Goal: Task Accomplishment & Management: Use online tool/utility

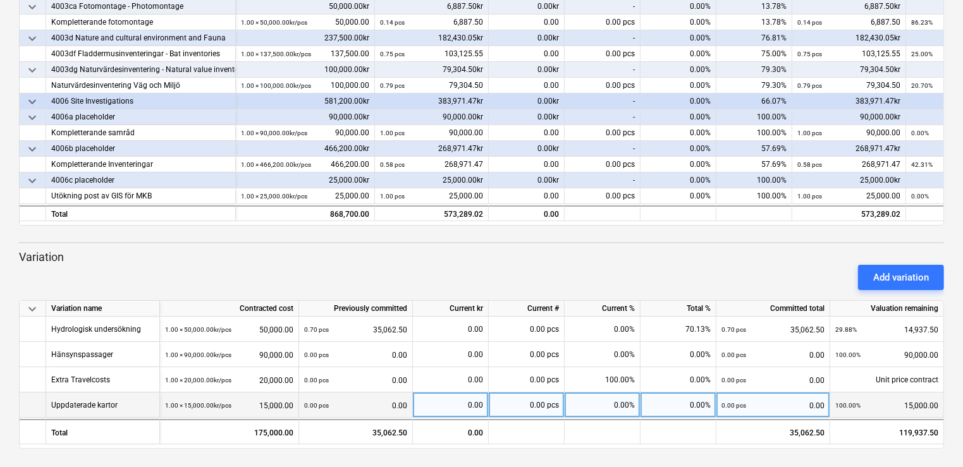
scroll to position [258, 0]
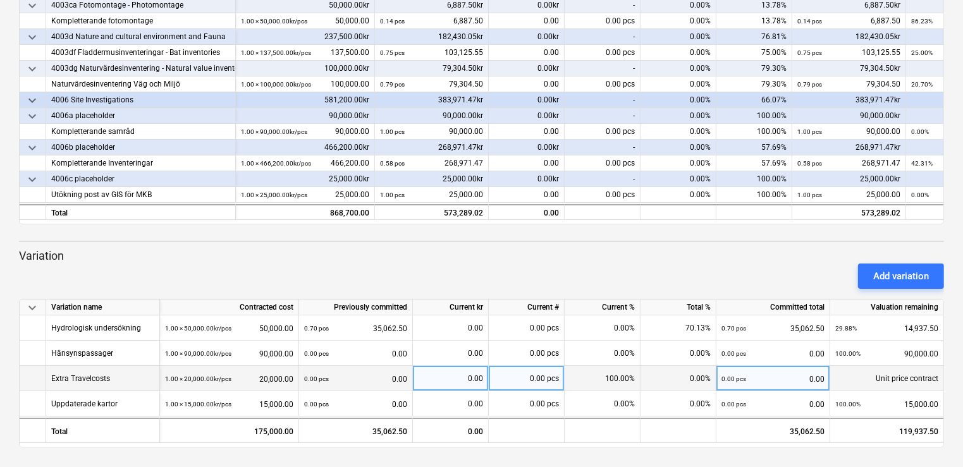
click at [449, 377] on div "0.00" at bounding box center [450, 378] width 65 height 25
type input "12889.29"
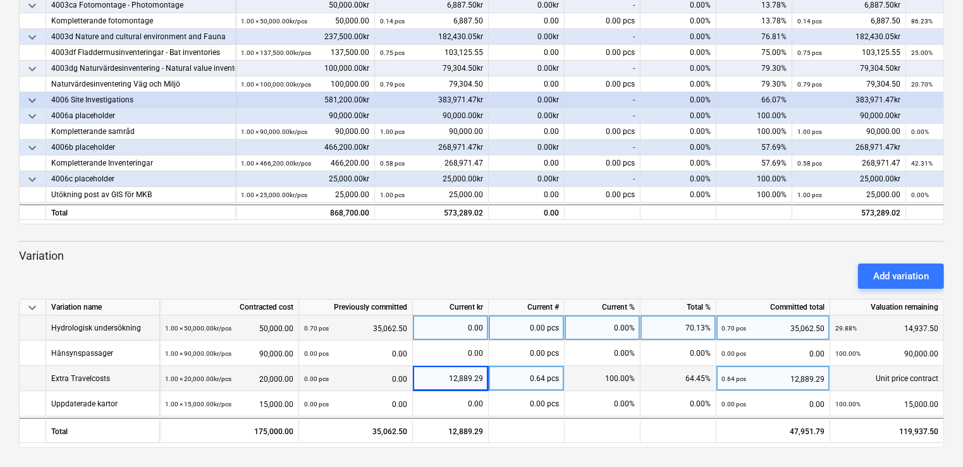
click at [462, 335] on div "0.00" at bounding box center [450, 328] width 65 height 25
click at [448, 316] on div "0.00" at bounding box center [450, 328] width 65 height 25
type input "18804.5"
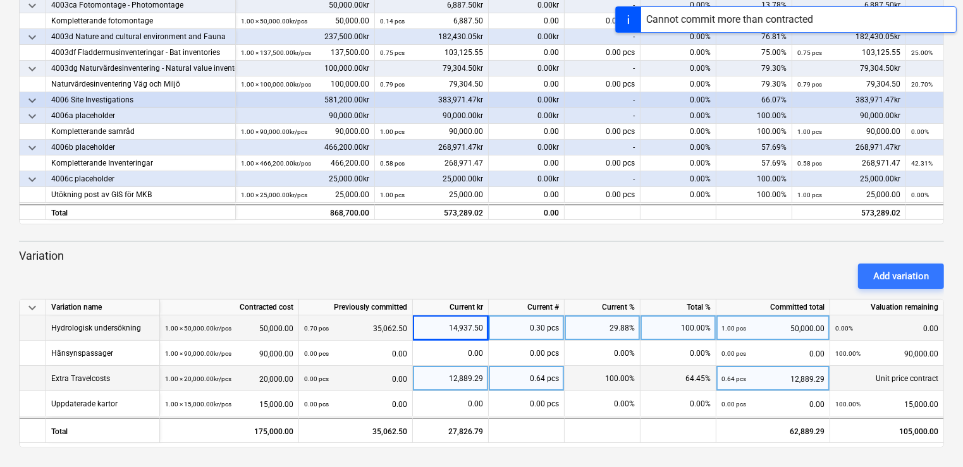
click at [445, 327] on div "14,937.50" at bounding box center [450, 328] width 65 height 25
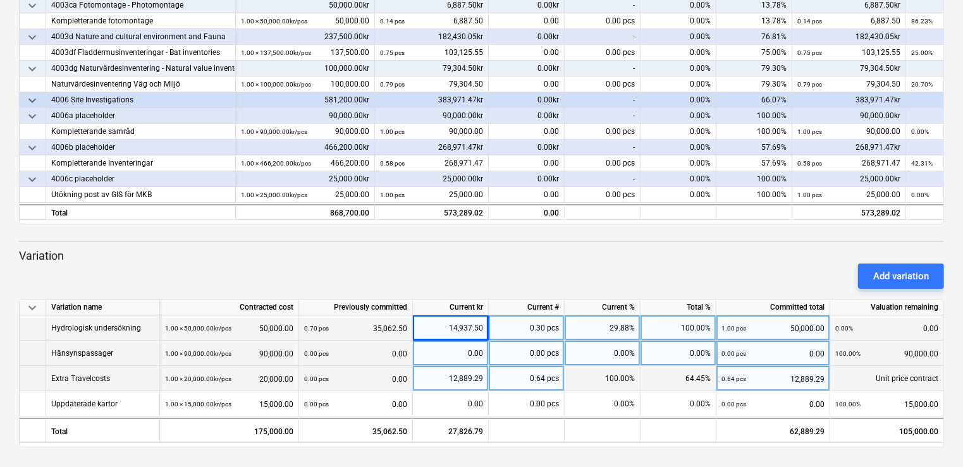
click at [437, 351] on div "0.00" at bounding box center [450, 353] width 65 height 25
click at [422, 355] on input at bounding box center [450, 353] width 75 height 25
type input "3867"
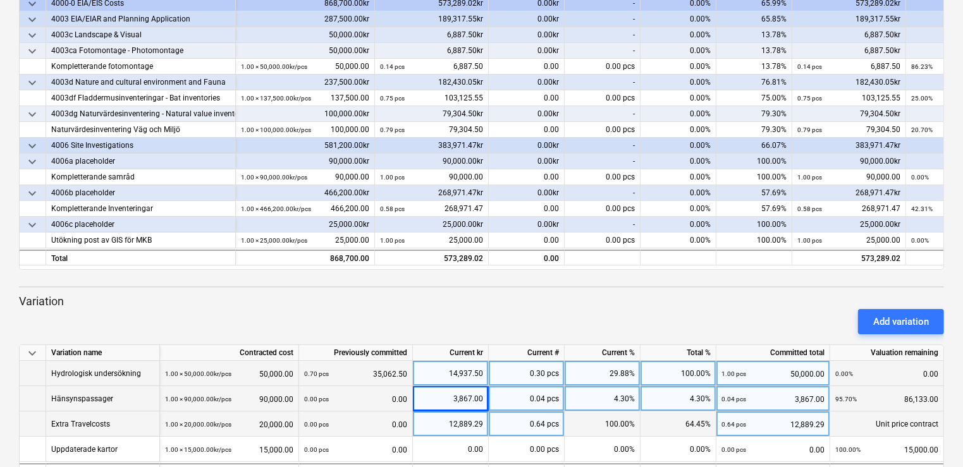
scroll to position [157, 0]
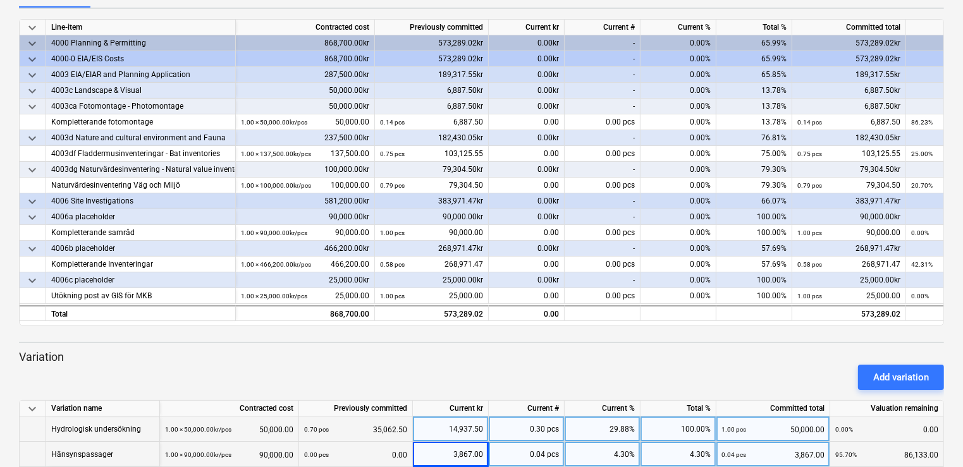
click at [511, 174] on div "0.00kr" at bounding box center [527, 170] width 76 height 16
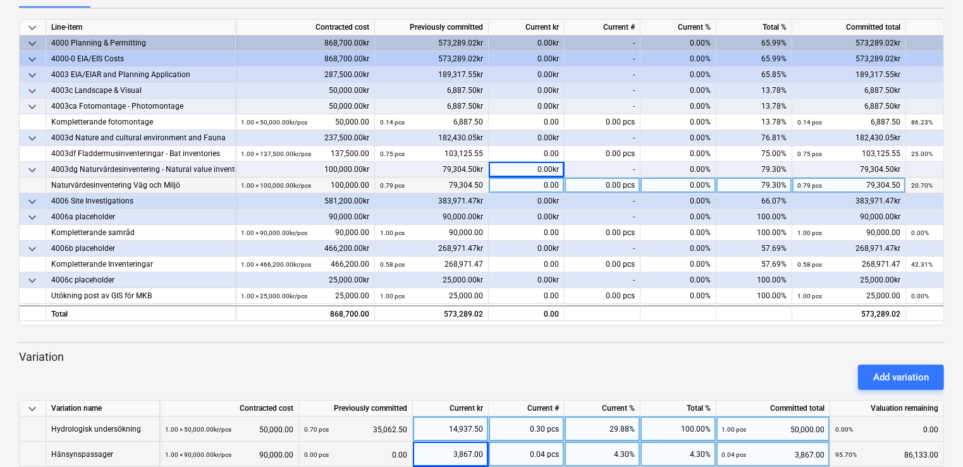
click at [503, 186] on div "0.00" at bounding box center [527, 186] width 76 height 16
click at [25, 204] on span "keyboard_arrow_down" at bounding box center [32, 201] width 15 height 15
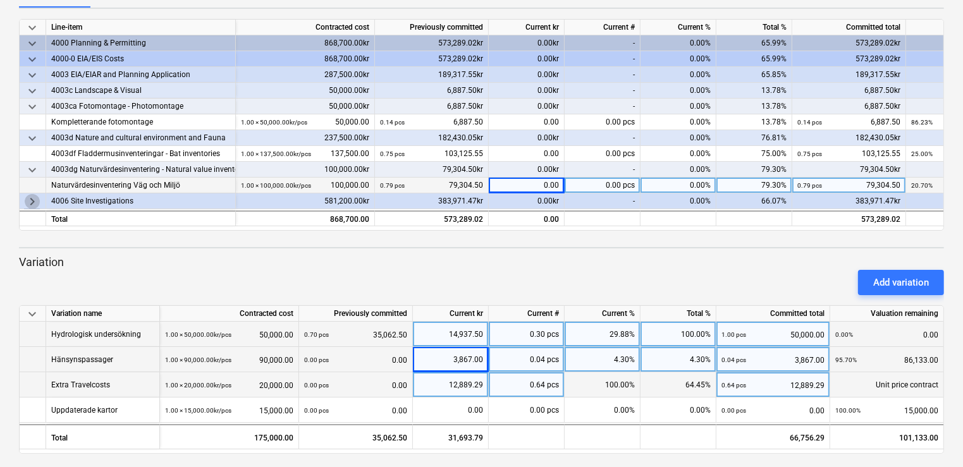
click at [28, 201] on span "keyboard_arrow_right" at bounding box center [32, 201] width 15 height 15
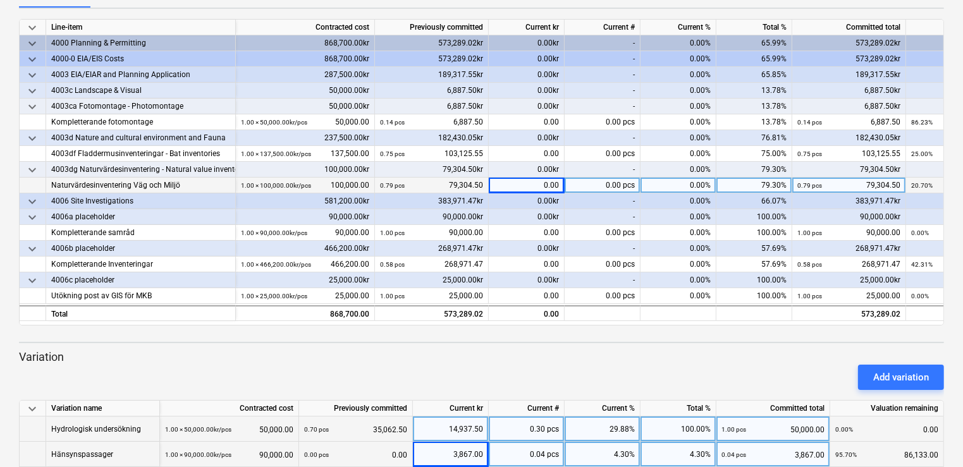
click at [517, 186] on div "0.00" at bounding box center [527, 186] width 76 height 16
type input "41743.04"
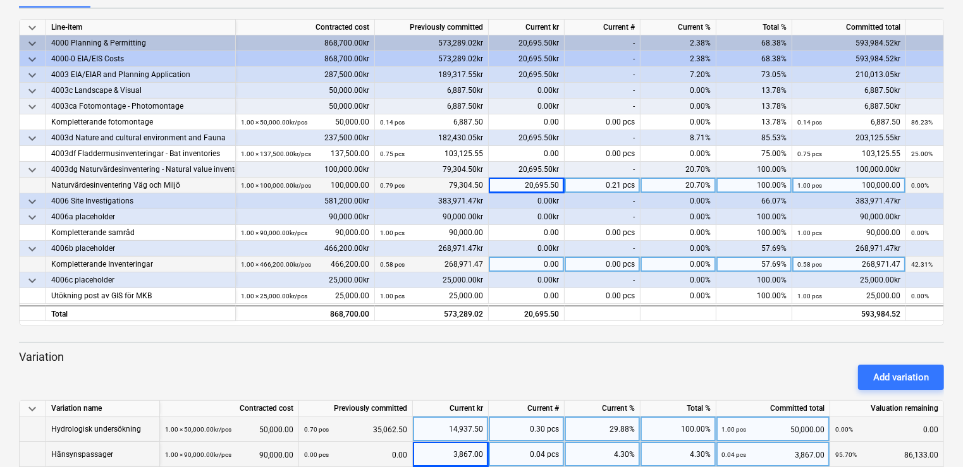
click at [531, 264] on div "0.00" at bounding box center [527, 265] width 76 height 16
type input "68187.5"
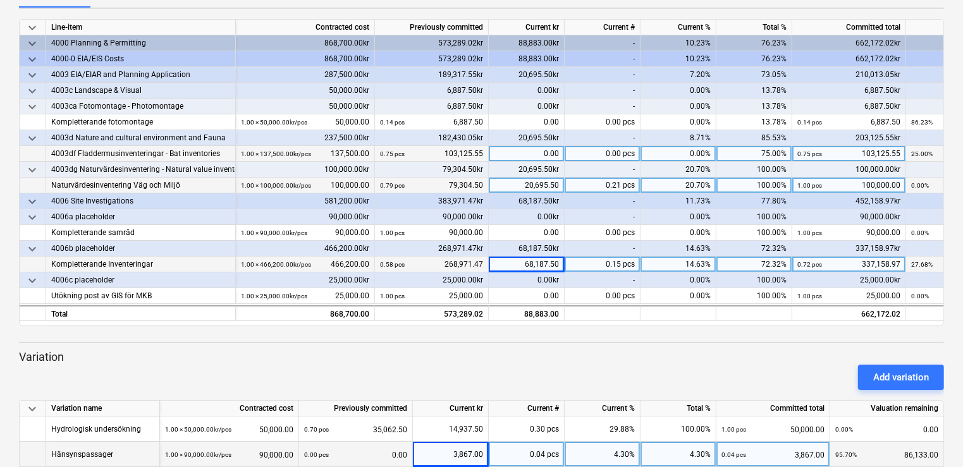
click at [514, 156] on div "0.00" at bounding box center [527, 154] width 76 height 16
click at [516, 152] on div "0.00" at bounding box center [527, 154] width 76 height 16
type input "34375.55"
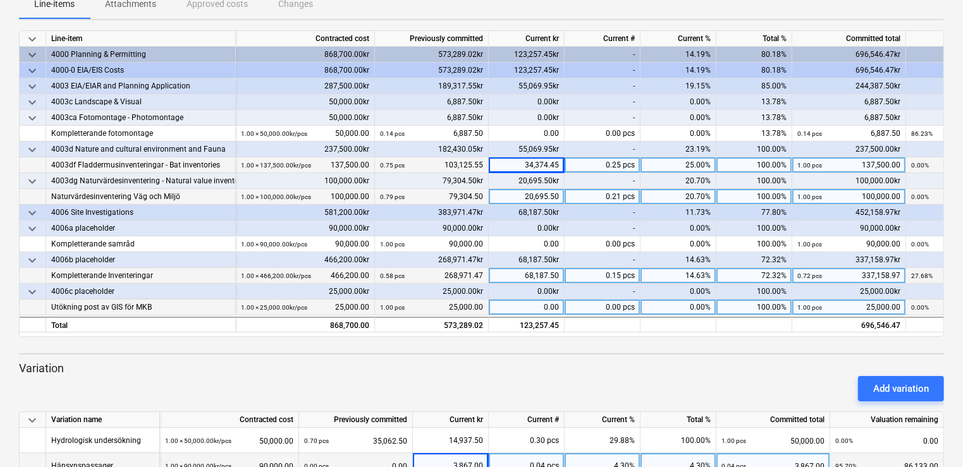
scroll to position [152, 0]
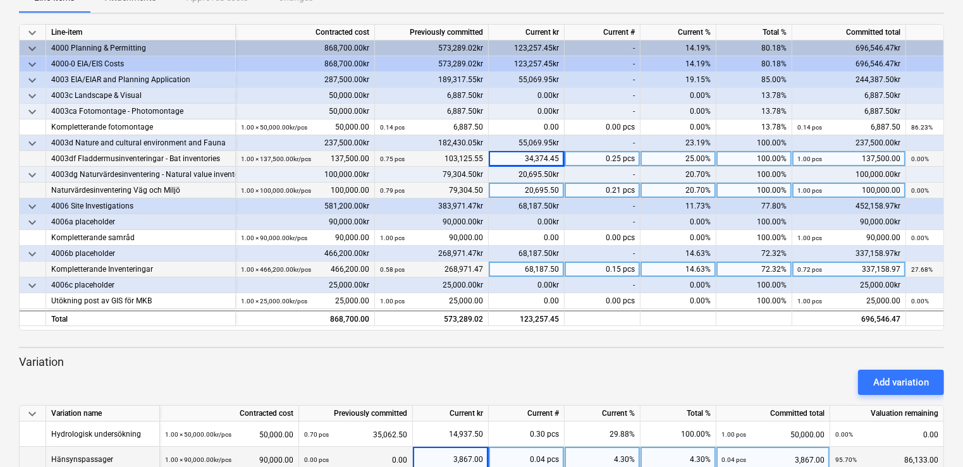
click at [531, 279] on div "0.00kr" at bounding box center [527, 286] width 76 height 16
click at [521, 273] on div "68,187.50" at bounding box center [527, 270] width 76 height 16
type input "80743.75"
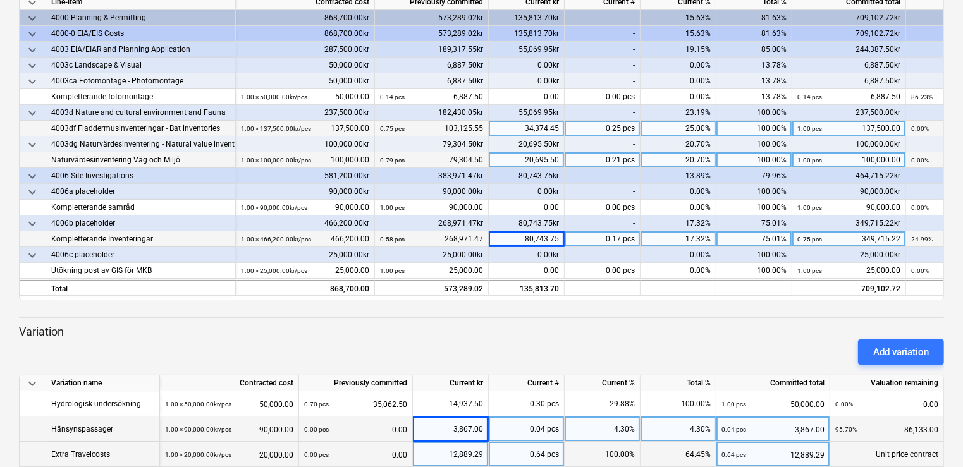
scroll to position [253, 0]
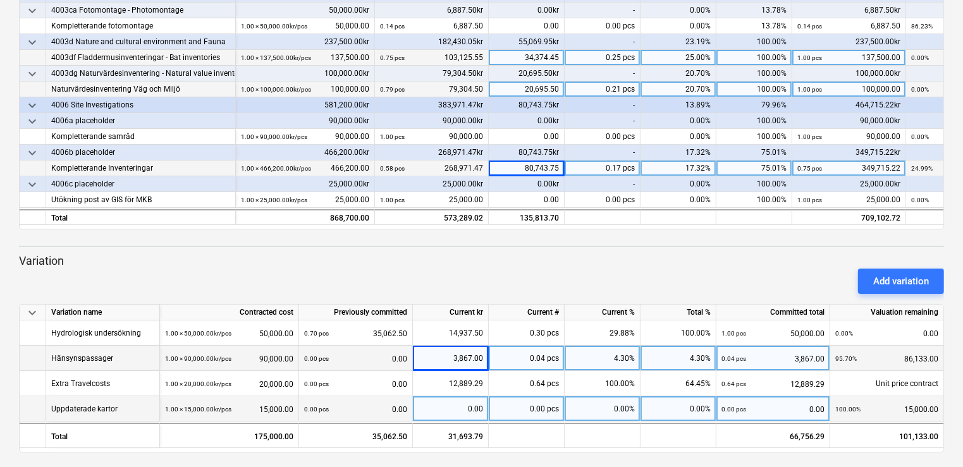
click at [431, 412] on div "0.00" at bounding box center [450, 408] width 65 height 25
type input "5225"
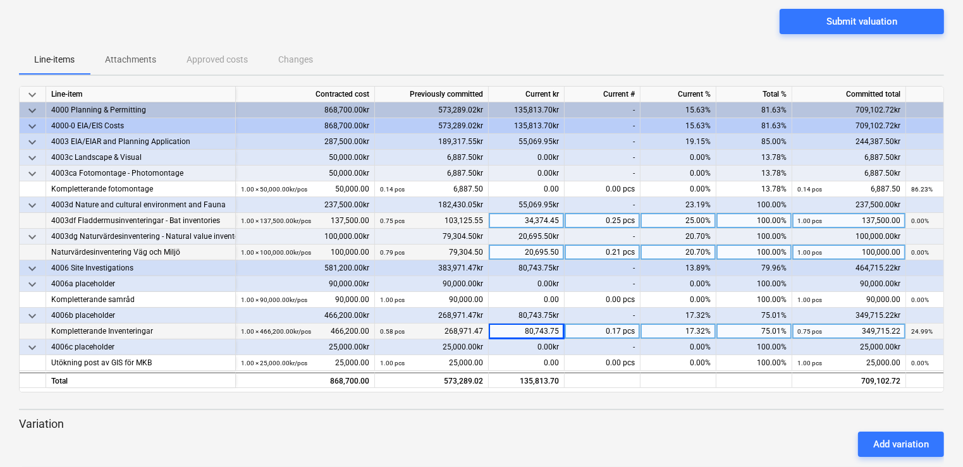
scroll to position [101, 0]
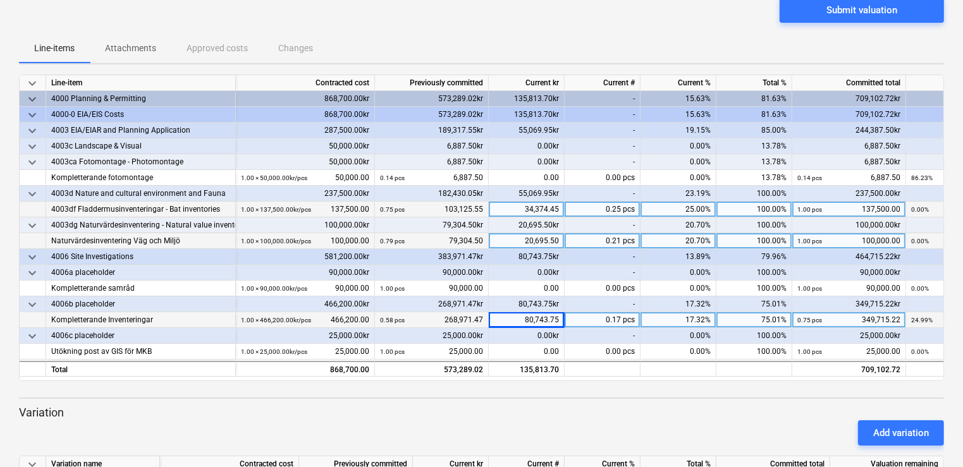
click at [514, 319] on div "80,743.75" at bounding box center [527, 320] width 76 height 16
type input "101792.47"
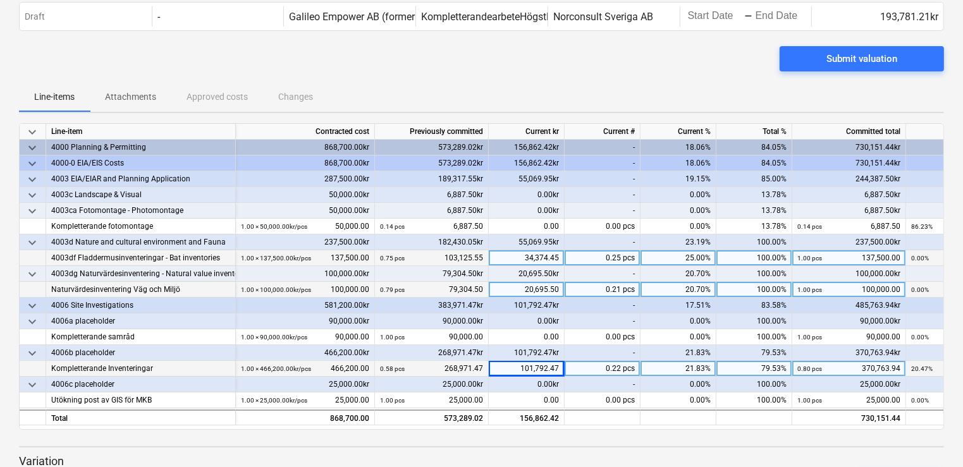
scroll to position [0, 0]
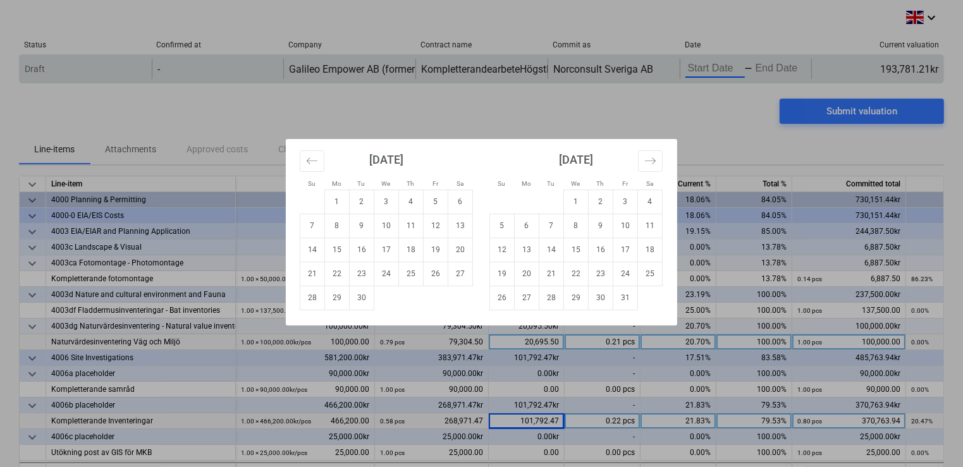
click at [693, 64] on body "keyboard_arrow_down Status Confirmed at Company Contract name Commit as Date Cu…" at bounding box center [481, 233] width 963 height 467
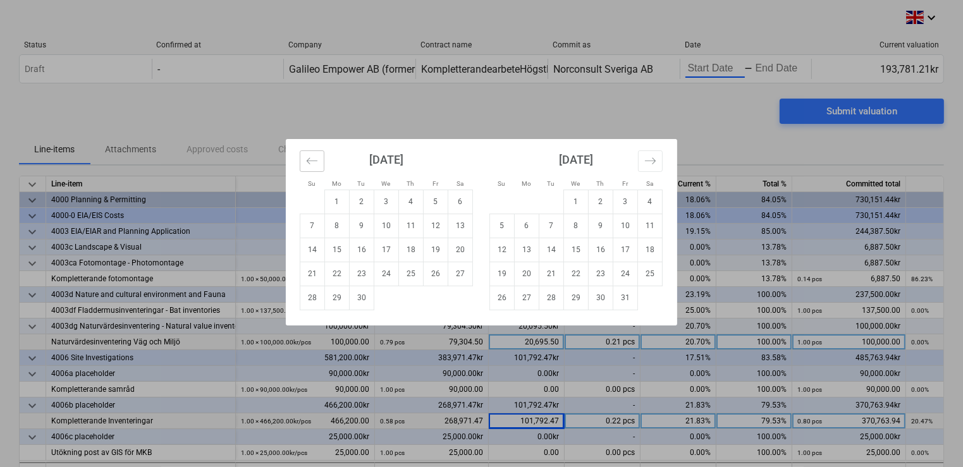
click at [316, 163] on icon "Move backward to switch to the previous month." at bounding box center [312, 161] width 12 height 12
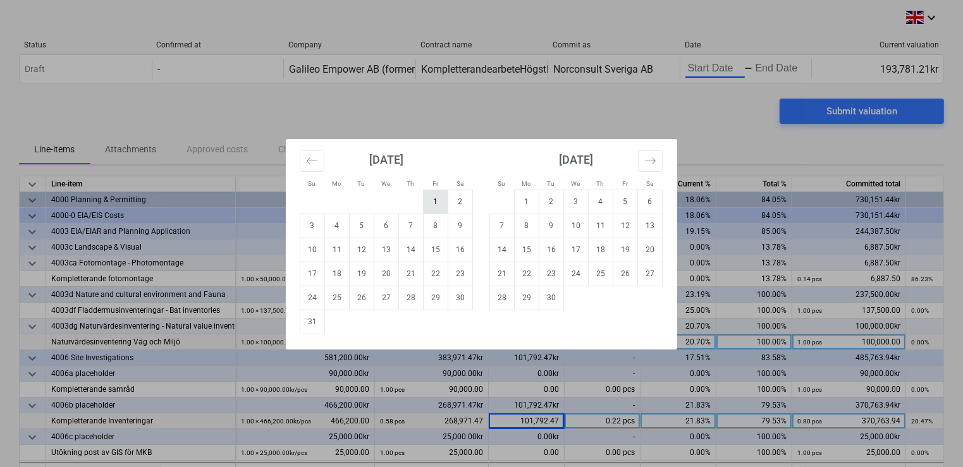
click at [426, 201] on td "1" at bounding box center [436, 202] width 25 height 24
type input "[DATE]"
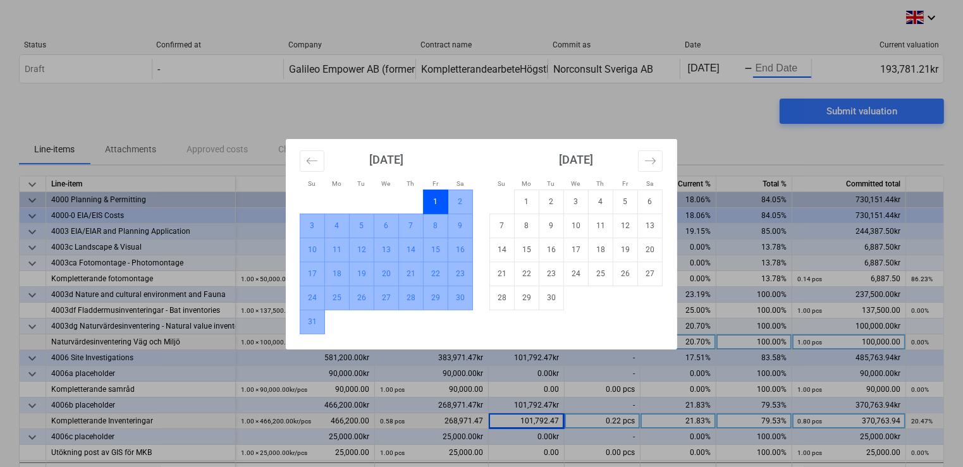
click at [317, 323] on td "31" at bounding box center [312, 322] width 25 height 24
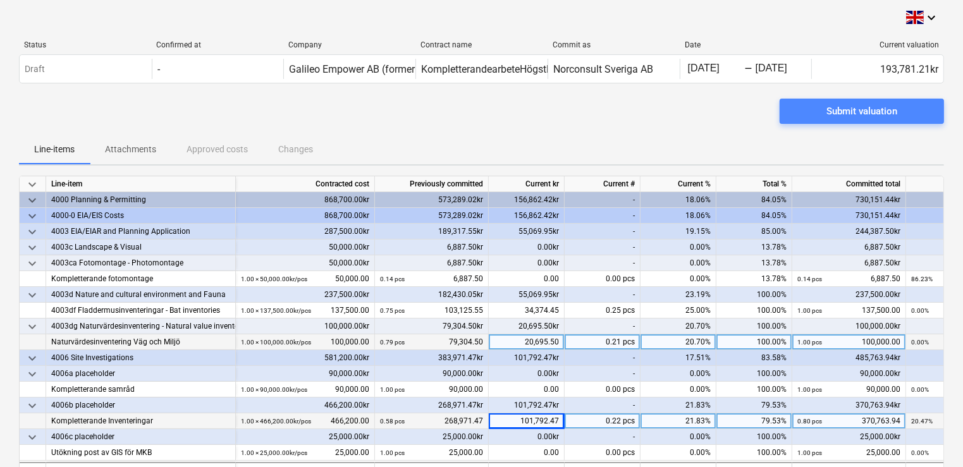
click at [806, 111] on span "Submit valuation" at bounding box center [862, 111] width 134 height 16
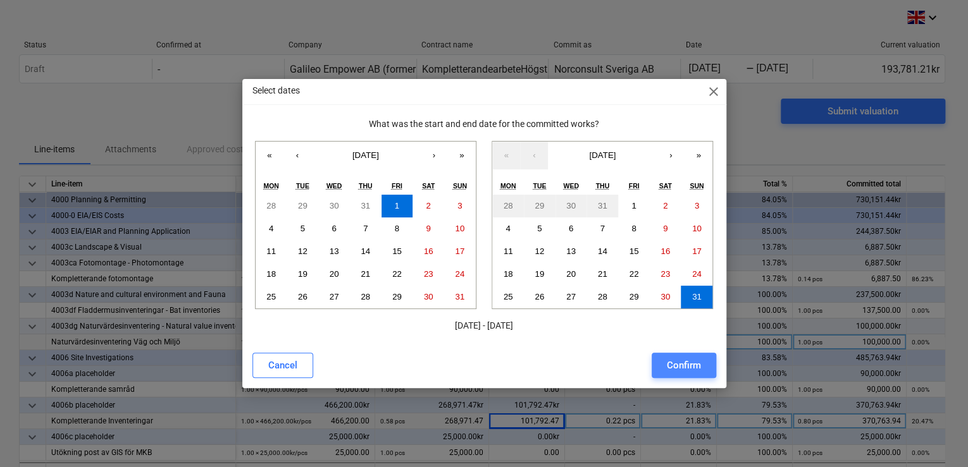
click at [702, 360] on button "Confirm" at bounding box center [683, 365] width 65 height 25
